Goal: Navigation & Orientation: Find specific page/section

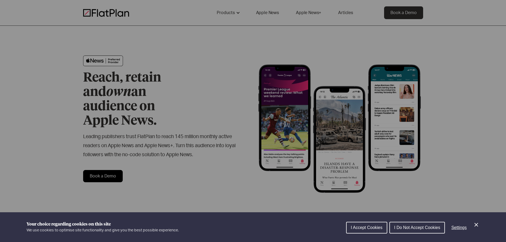
click at [177, 56] on div "Cookie preferences" at bounding box center [253, 121] width 506 height 242
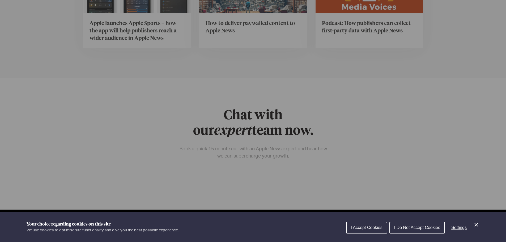
scroll to position [2138, 0]
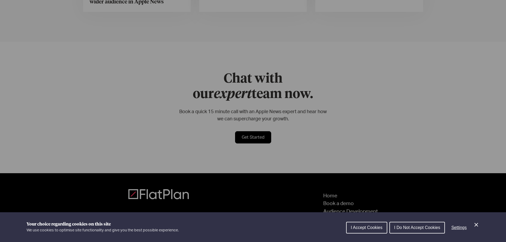
click at [329, 168] on div "Cookie preferences" at bounding box center [253, 121] width 506 height 242
click at [332, 170] on div "Cookie preferences" at bounding box center [253, 121] width 506 height 242
click at [347, 208] on div "Cookie preferences" at bounding box center [253, 121] width 506 height 242
click at [366, 229] on span "I Accept Cookies" at bounding box center [367, 227] width 32 height 5
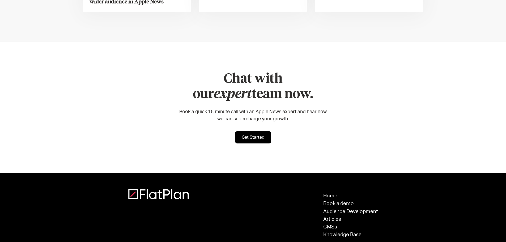
click at [329, 194] on link "Home" at bounding box center [351, 196] width 55 height 5
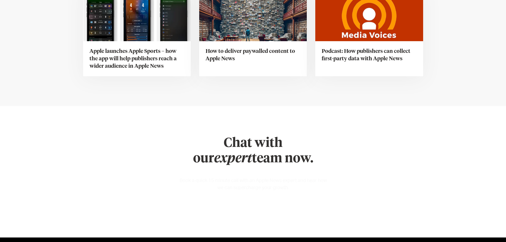
scroll to position [2138, 0]
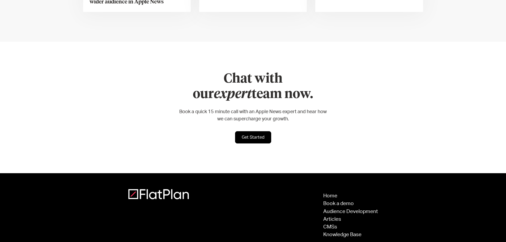
click at [150, 189] on img at bounding box center [158, 194] width 61 height 10
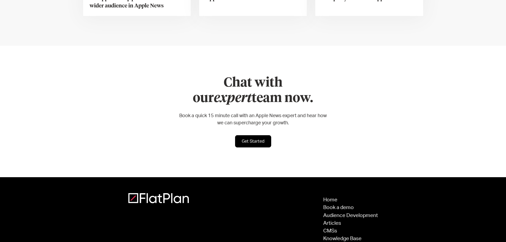
scroll to position [2138, 0]
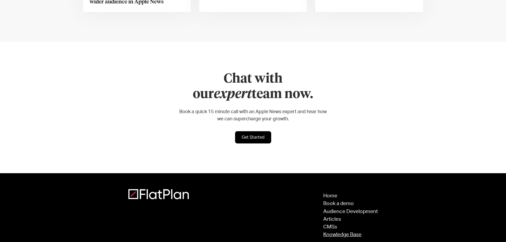
click at [328, 232] on link "Knowledge Base" at bounding box center [351, 234] width 55 height 5
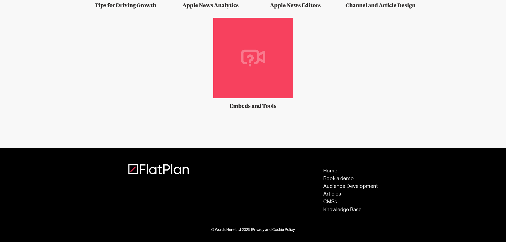
scroll to position [511, 0]
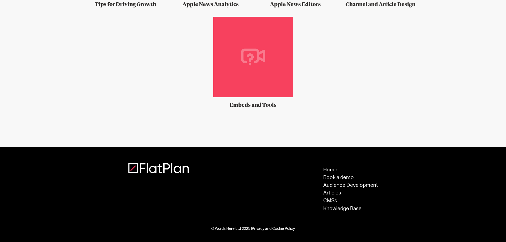
click at [254, 229] on link "Privacy and Cookie Policy" at bounding box center [273, 229] width 43 height 4
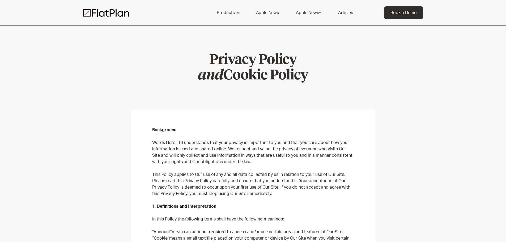
click at [152, 22] on div "Products capabilities No-code delivery Growth drivers Scalability Content guida…" at bounding box center [253, 13] width 506 height 26
click at [233, 15] on div "Products" at bounding box center [226, 13] width 18 height 6
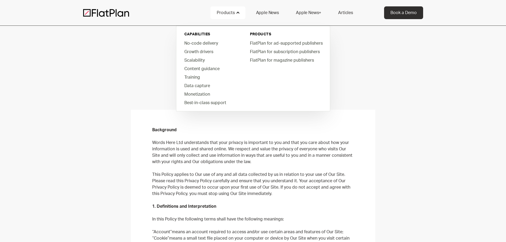
click at [257, 15] on link "Apple News" at bounding box center [268, 12] width 36 height 13
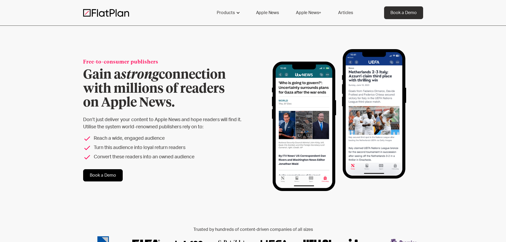
click at [299, 13] on link "Apple News+" at bounding box center [309, 12] width 38 height 13
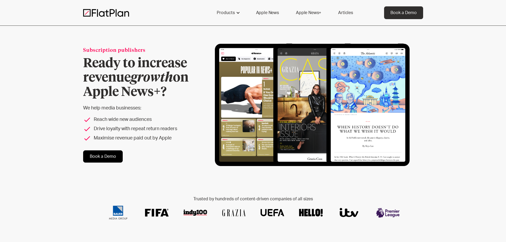
click at [269, 16] on link "Apple News" at bounding box center [268, 12] width 36 height 13
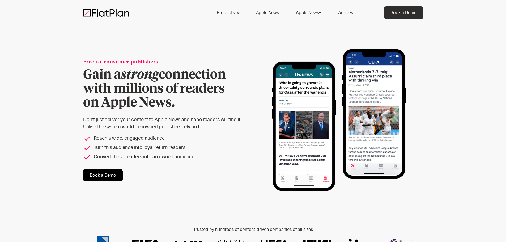
click at [299, 14] on link "Apple News+" at bounding box center [309, 12] width 38 height 13
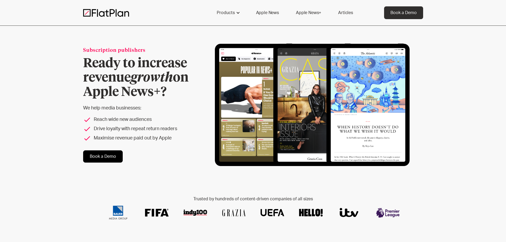
click at [342, 14] on link "Articles" at bounding box center [346, 12] width 28 height 13
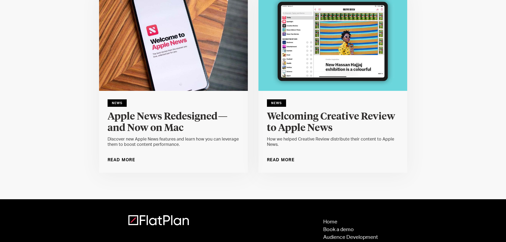
scroll to position [6224, 0]
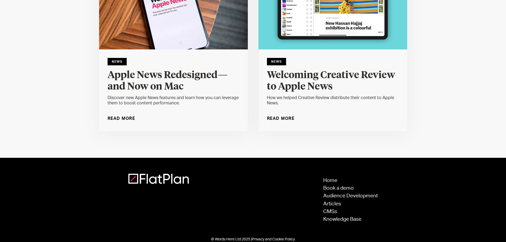
click at [157, 174] on img at bounding box center [158, 179] width 61 height 10
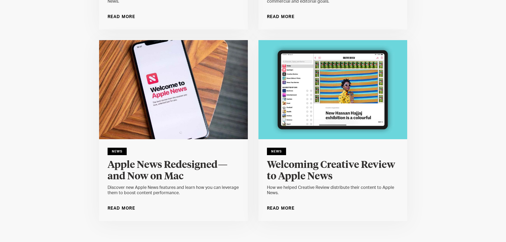
scroll to position [6118, 0]
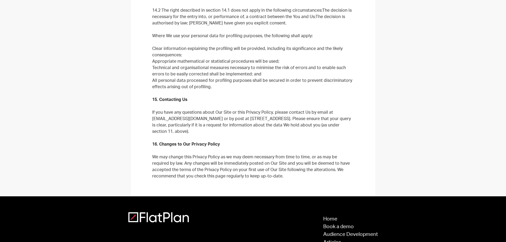
scroll to position [1751, 0]
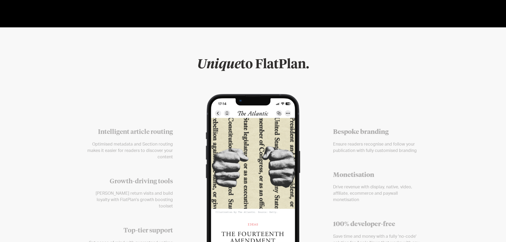
scroll to position [1489, 0]
